Goal: Transaction & Acquisition: Purchase product/service

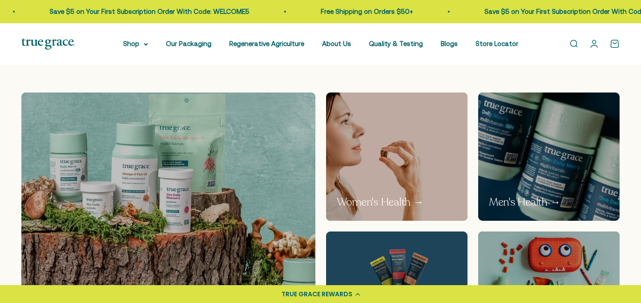
scroll to position [455, 0]
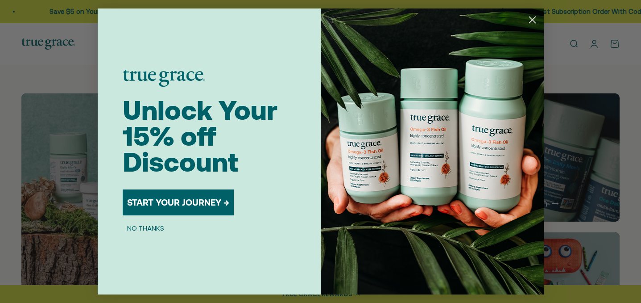
click at [531, 17] on circle "Close dialog" at bounding box center [532, 19] width 15 height 15
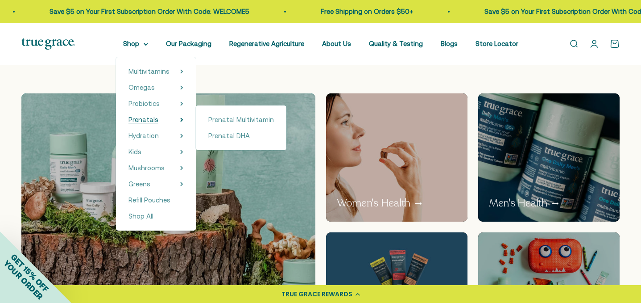
click at [157, 120] on span "Prenatals" at bounding box center [144, 120] width 30 height 8
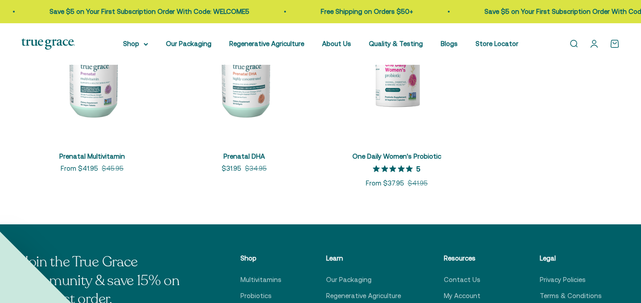
scroll to position [207, 0]
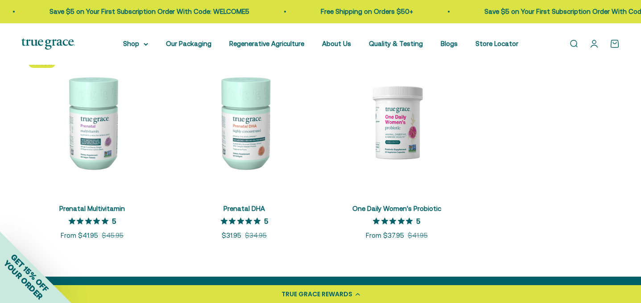
click at [95, 135] on img at bounding box center [91, 121] width 141 height 141
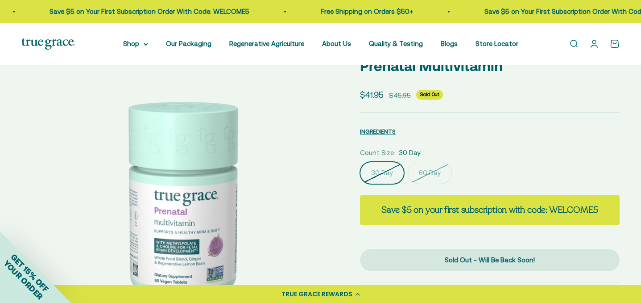
click at [431, 171] on label "60 Day" at bounding box center [430, 173] width 44 height 22
click at [360, 162] on input "60 Day" at bounding box center [360, 161] width 0 height 0
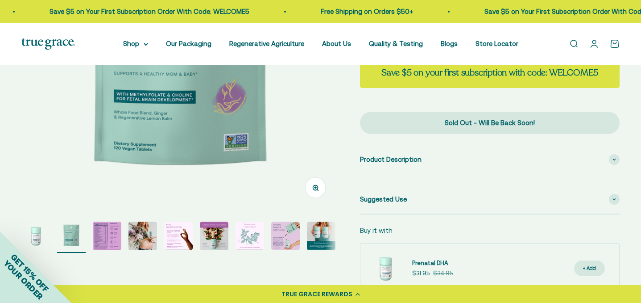
scroll to position [174, 0]
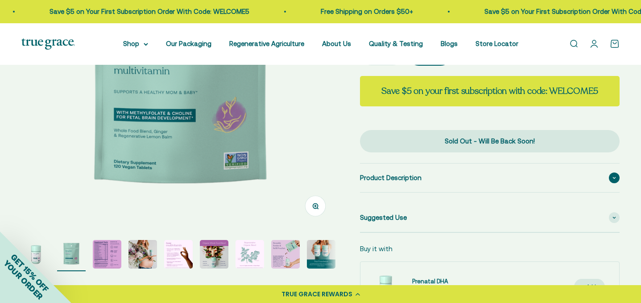
click at [398, 174] on span "Product Description" at bounding box center [391, 177] width 62 height 11
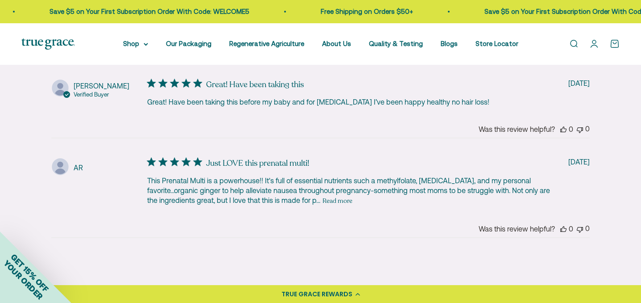
scroll to position [2057, 0]
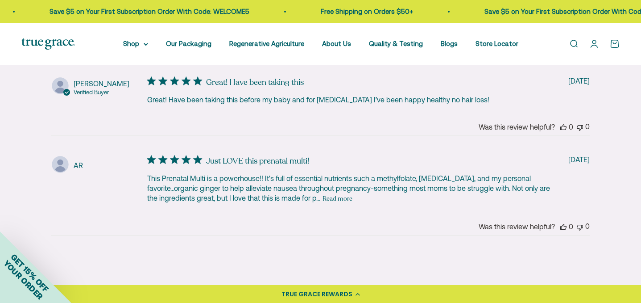
click at [347, 193] on button "Read more" at bounding box center [338, 198] width 30 height 11
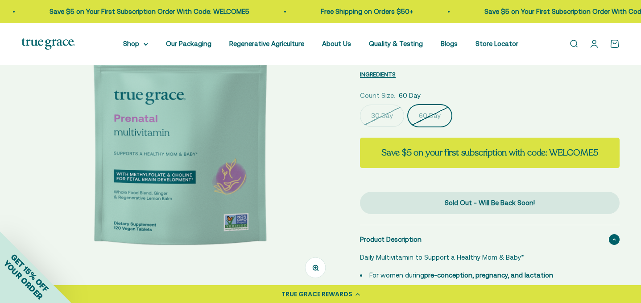
scroll to position [0, 0]
